Goal: Task Accomplishment & Management: Use online tool/utility

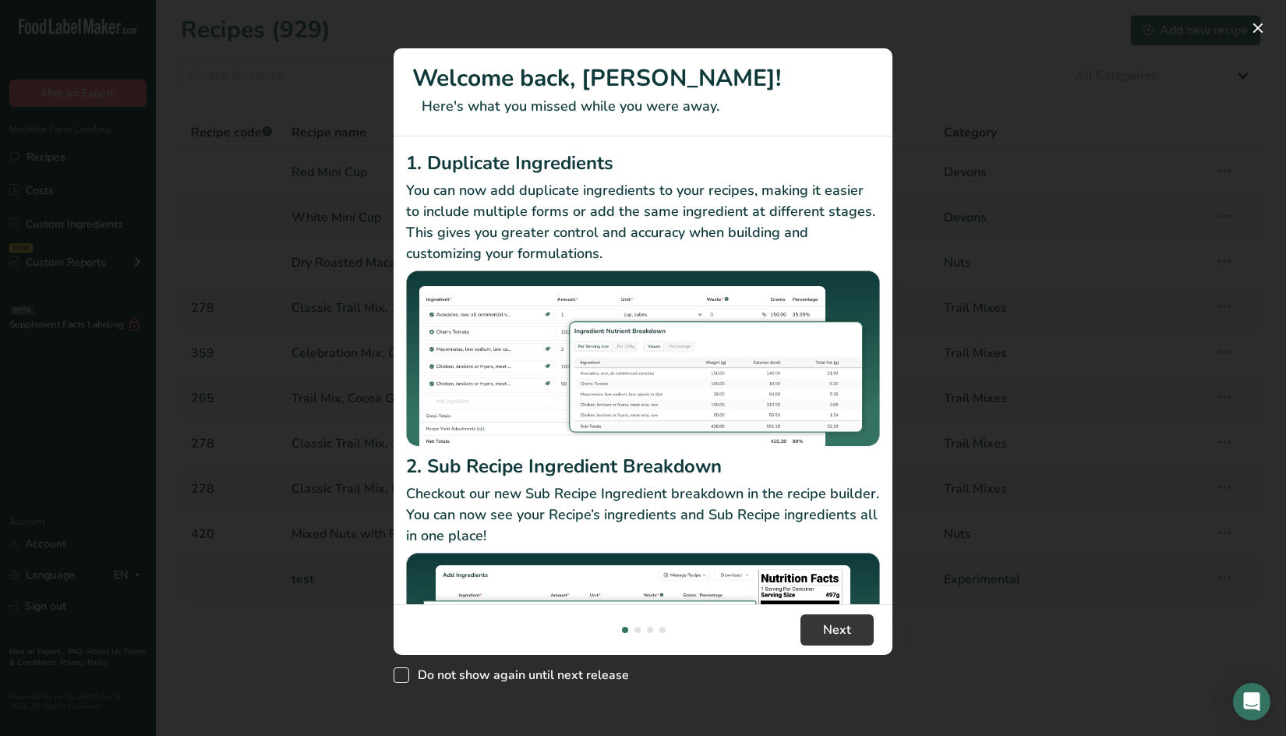
click at [404, 677] on span "New Features" at bounding box center [401, 675] width 16 height 16
click at [404, 677] on input "Do not show again until next release" at bounding box center [398, 674] width 10 height 10
checkbox input "true"
click at [981, 27] on button "New Features" at bounding box center [1257, 28] width 25 height 25
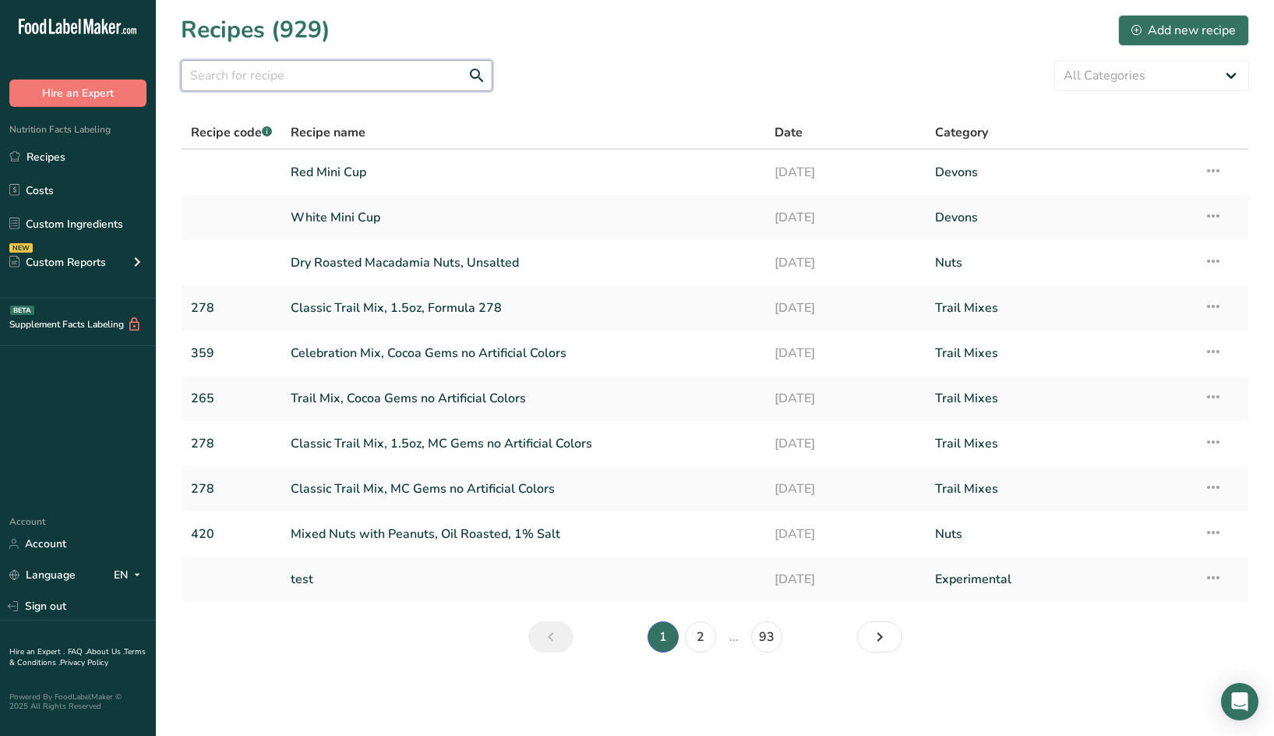
click at [344, 83] on input "text" at bounding box center [337, 75] width 312 height 31
type input "SP-312"
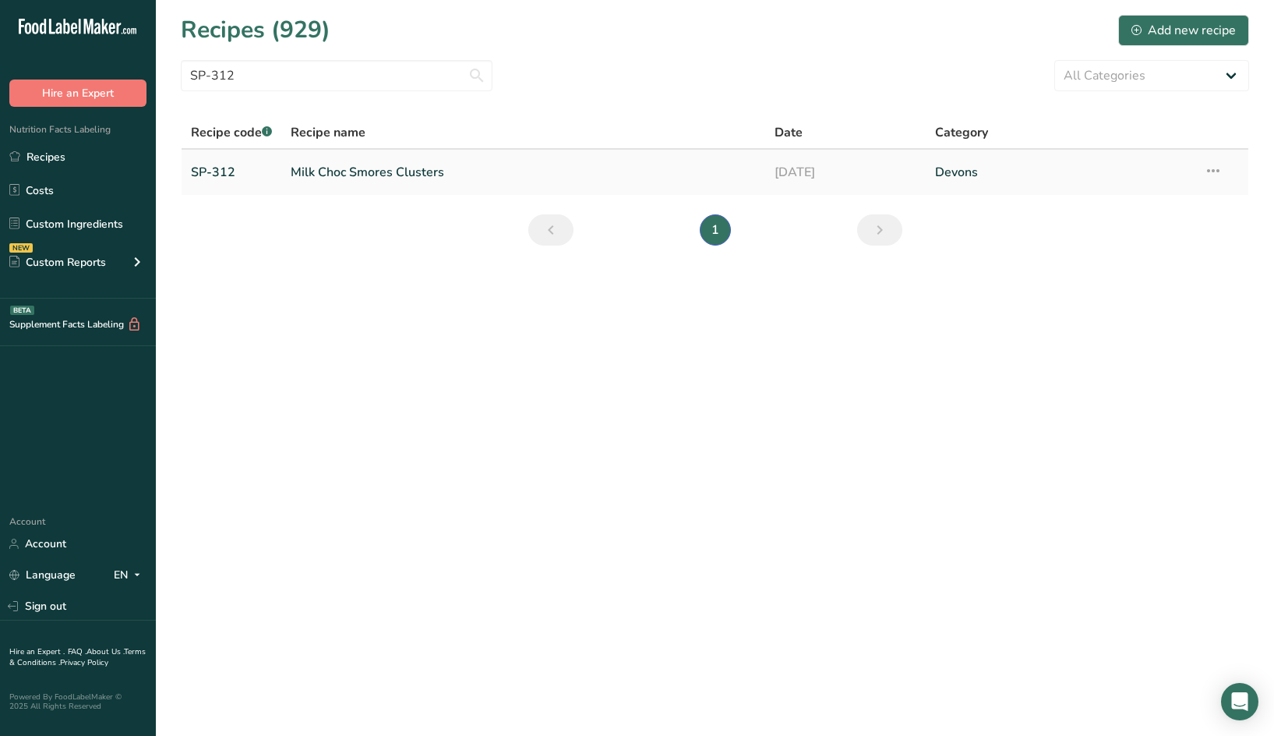
click at [408, 171] on link "Milk Choc Smores Clusters" at bounding box center [523, 172] width 464 height 33
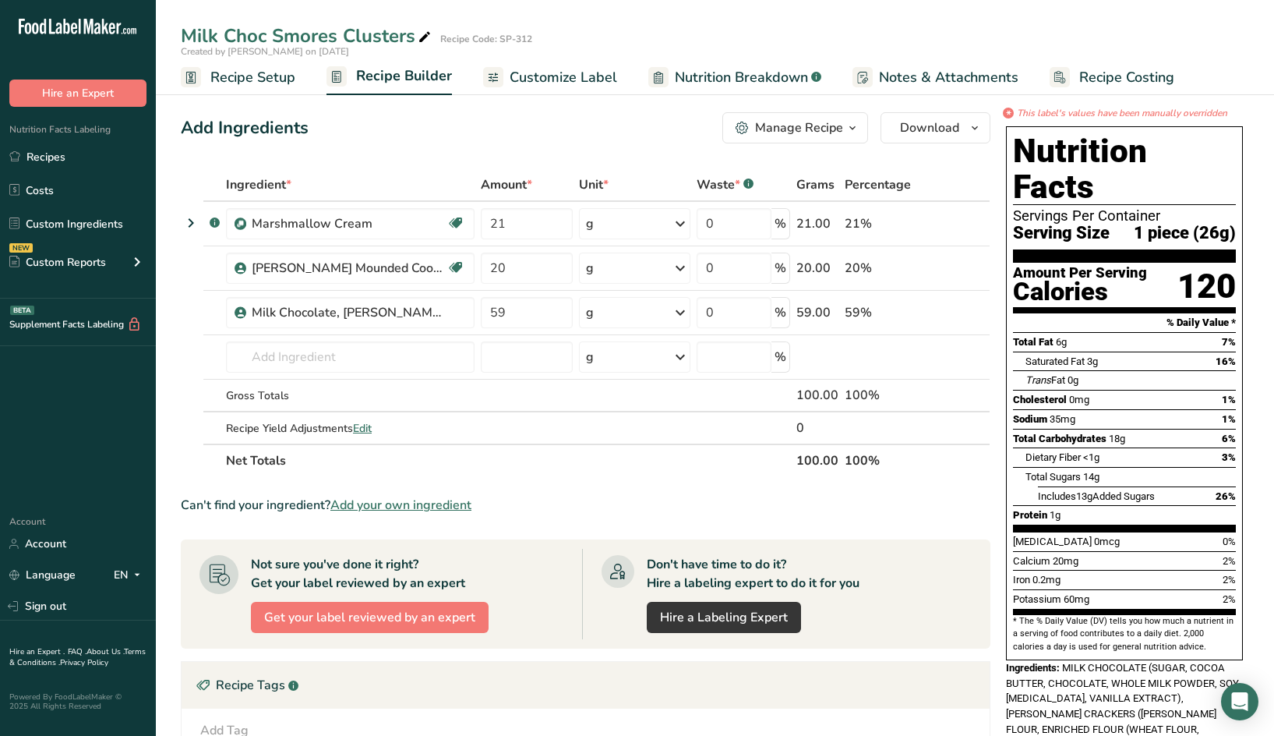
click at [419, 33] on icon at bounding box center [425, 37] width 14 height 22
type input "Milk Choc Smores Clusters, SP-312"
click at [396, 129] on div "Add Ingredients Manage Recipe Delete Recipe Duplicate Recipe Scale Recipe Save …" at bounding box center [586, 127] width 810 height 31
click at [565, 79] on span "Customize Label" at bounding box center [564, 77] width 108 height 21
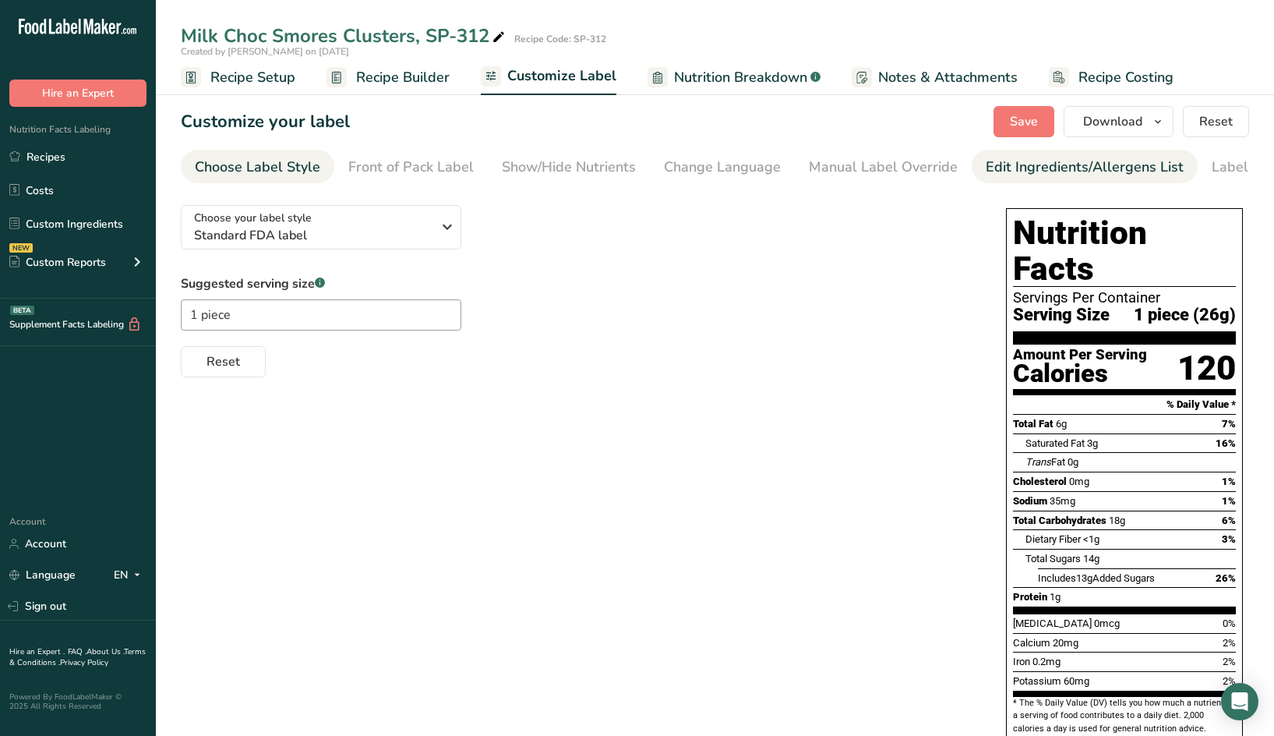
click at [981, 159] on div "Edit Ingredients/Allergens List" at bounding box center [1085, 167] width 198 height 21
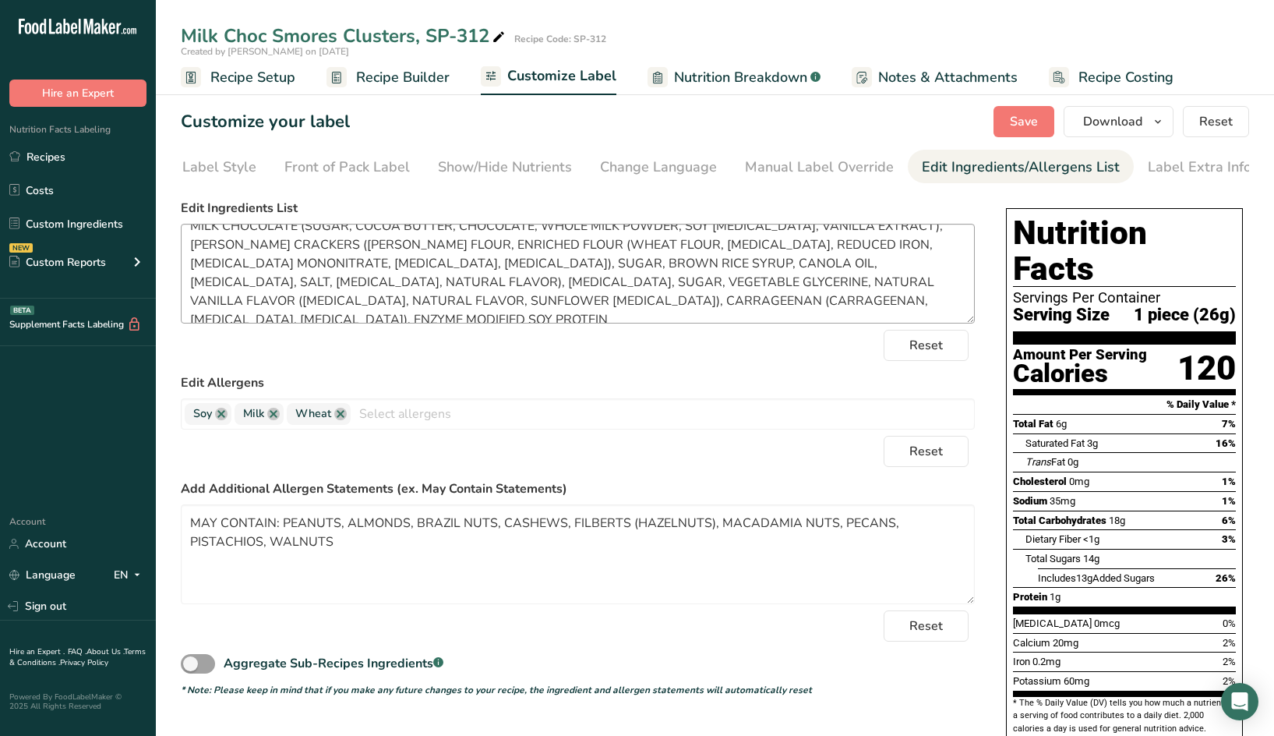
scroll to position [31, 0]
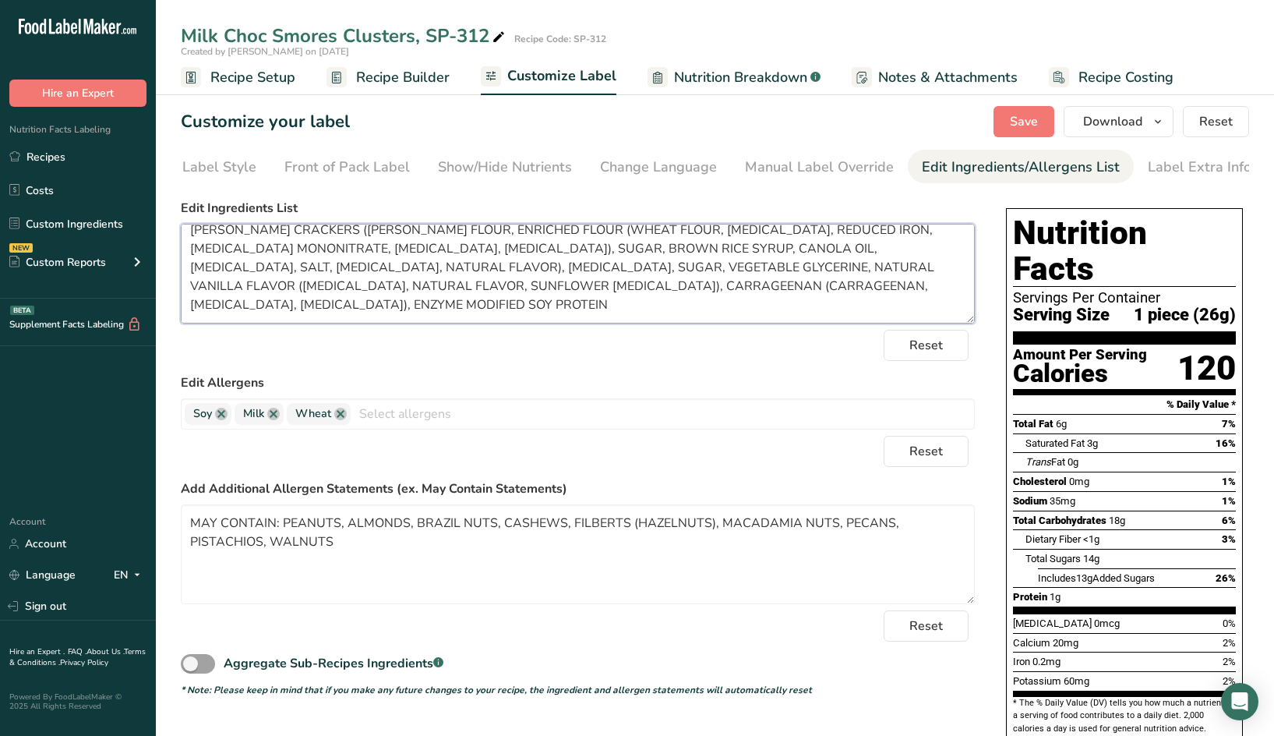
drag, startPoint x: 838, startPoint y: 288, endPoint x: 728, endPoint y: 292, distance: 110.7
click at [728, 292] on textarea "MILK CHOCOLATE (SUGAR, COCOA BUTTER, CHOCOLATE, WHOLE MILK POWDER, SOY [MEDICAL…" at bounding box center [578, 274] width 794 height 100
type textarea "MILK CHOCOLATE (SUGAR, COCOA BUTTER, CHOCOLATE, WHOLE MILK POWDER, SOY [MEDICAL…"
click at [728, 352] on div "Reset" at bounding box center [578, 345] width 794 height 31
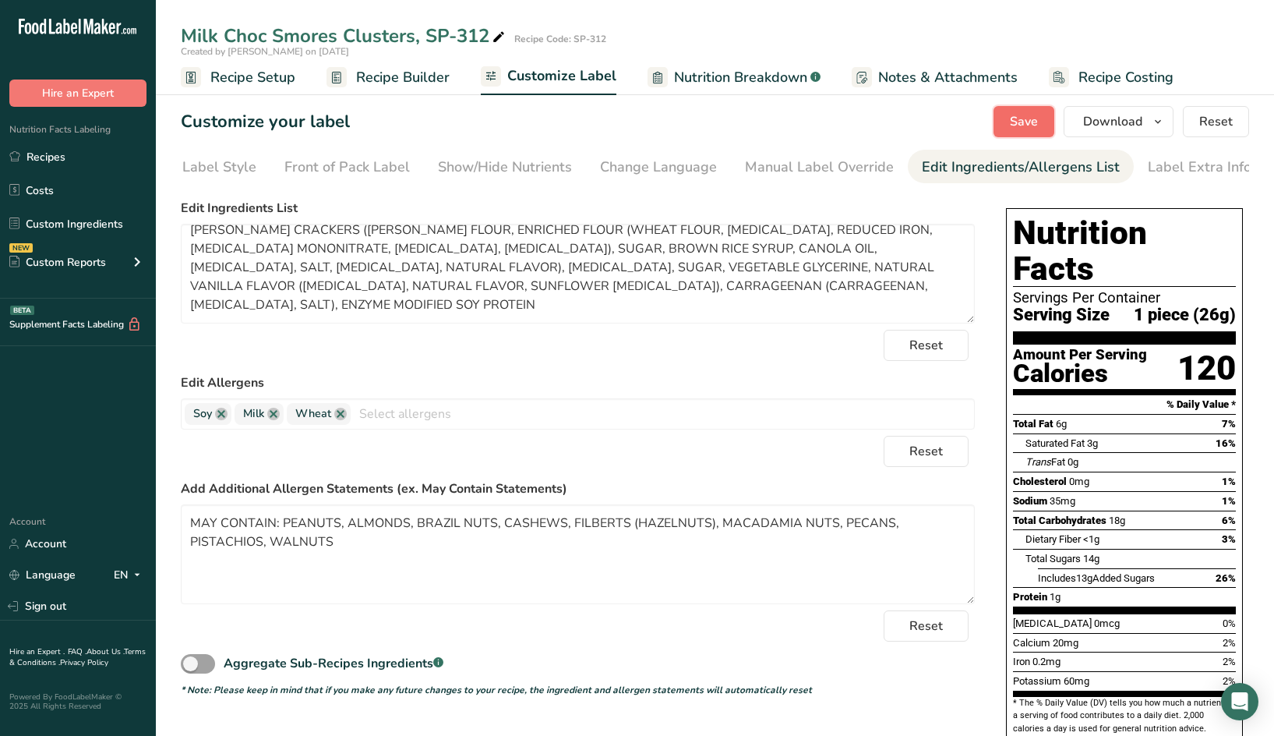
click at [981, 119] on span "Save" at bounding box center [1024, 121] width 28 height 19
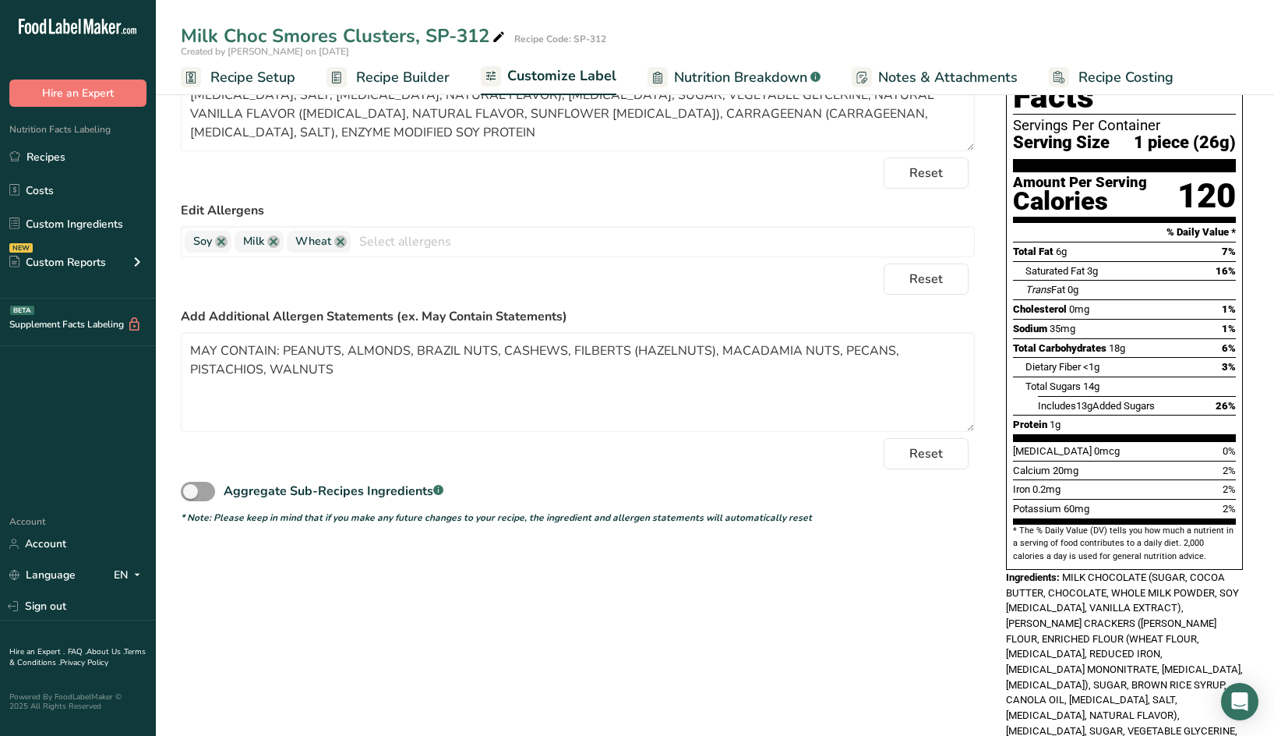
scroll to position [0, 0]
